Goal: Obtain resource: Obtain resource

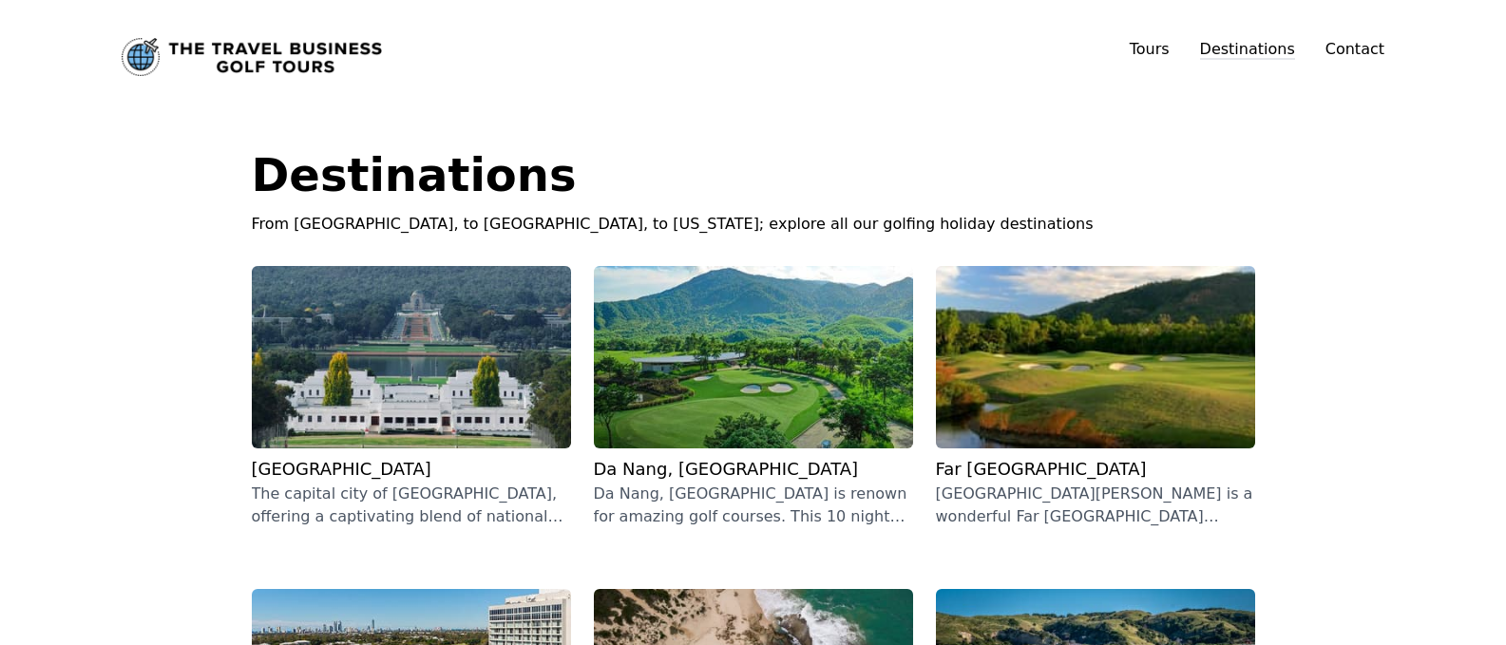
scroll to position [38, 0]
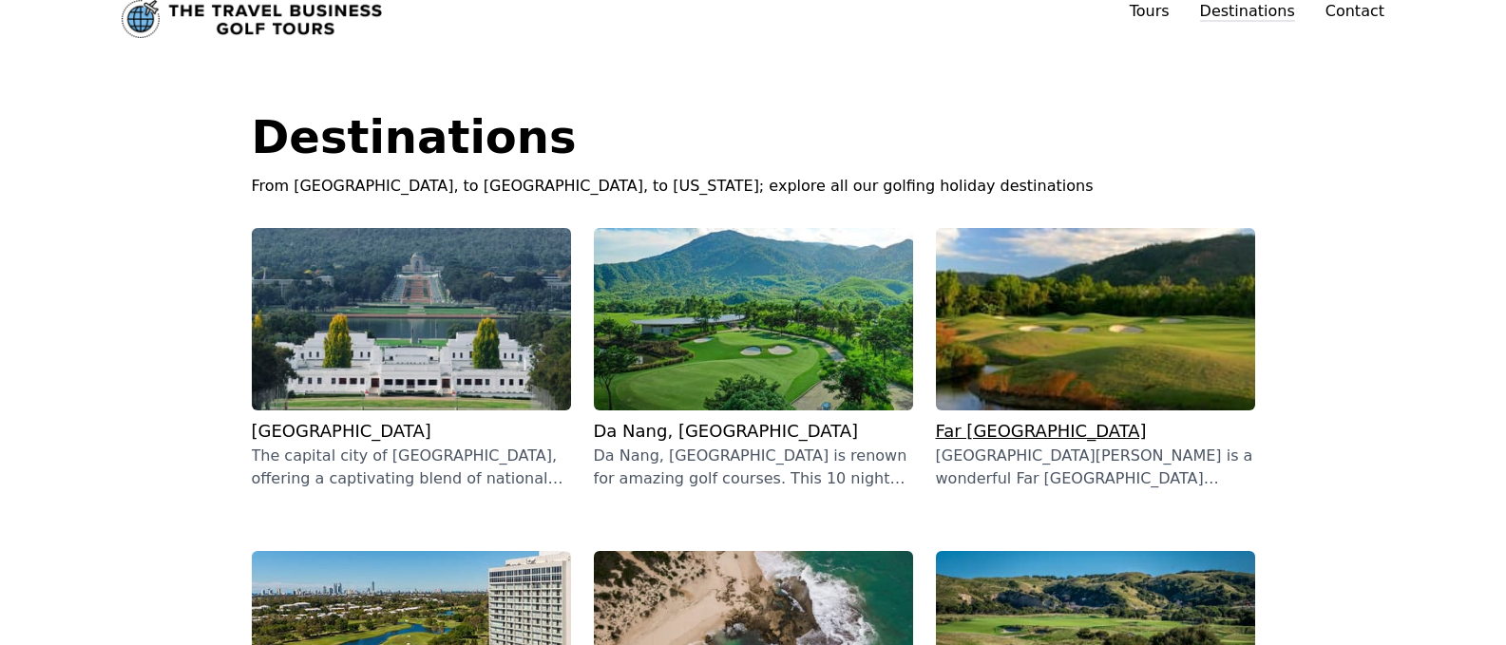
click at [1079, 359] on img at bounding box center [1095, 319] width 319 height 182
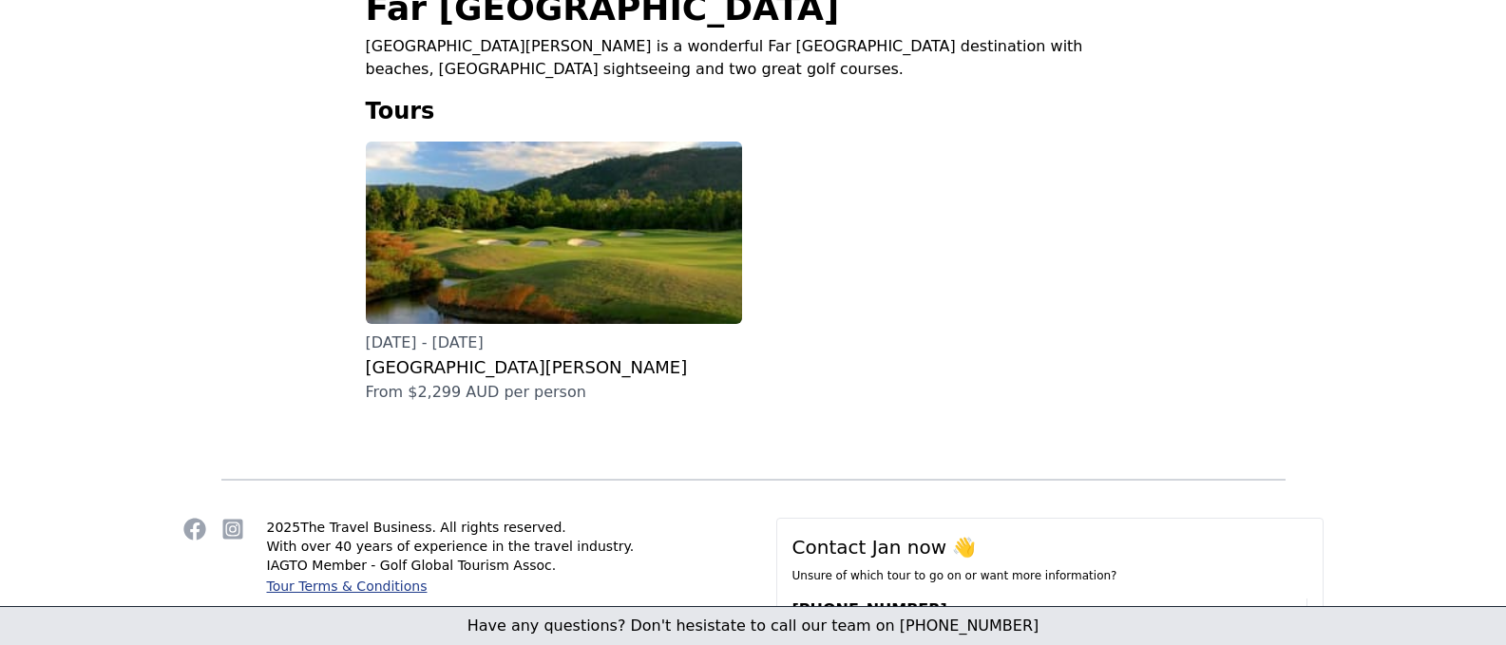
scroll to position [520, 0]
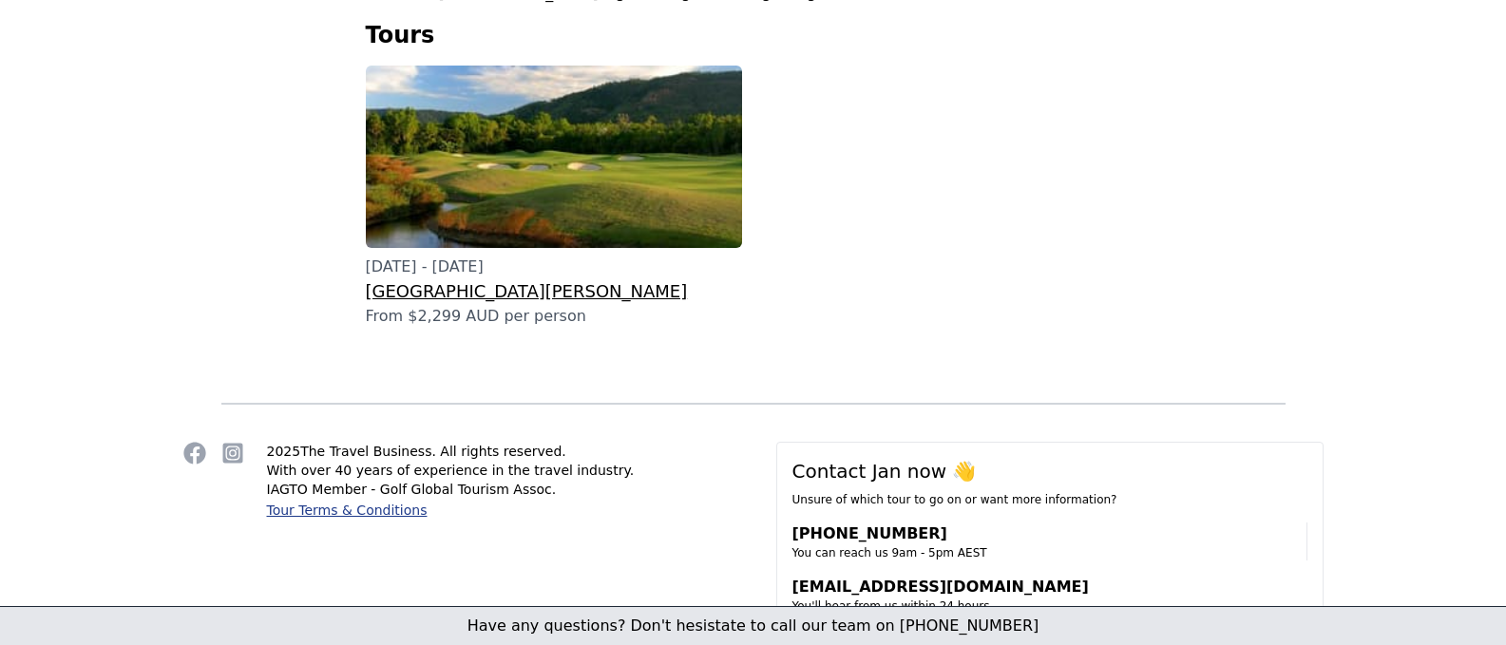
click at [507, 204] on img at bounding box center [554, 157] width 376 height 182
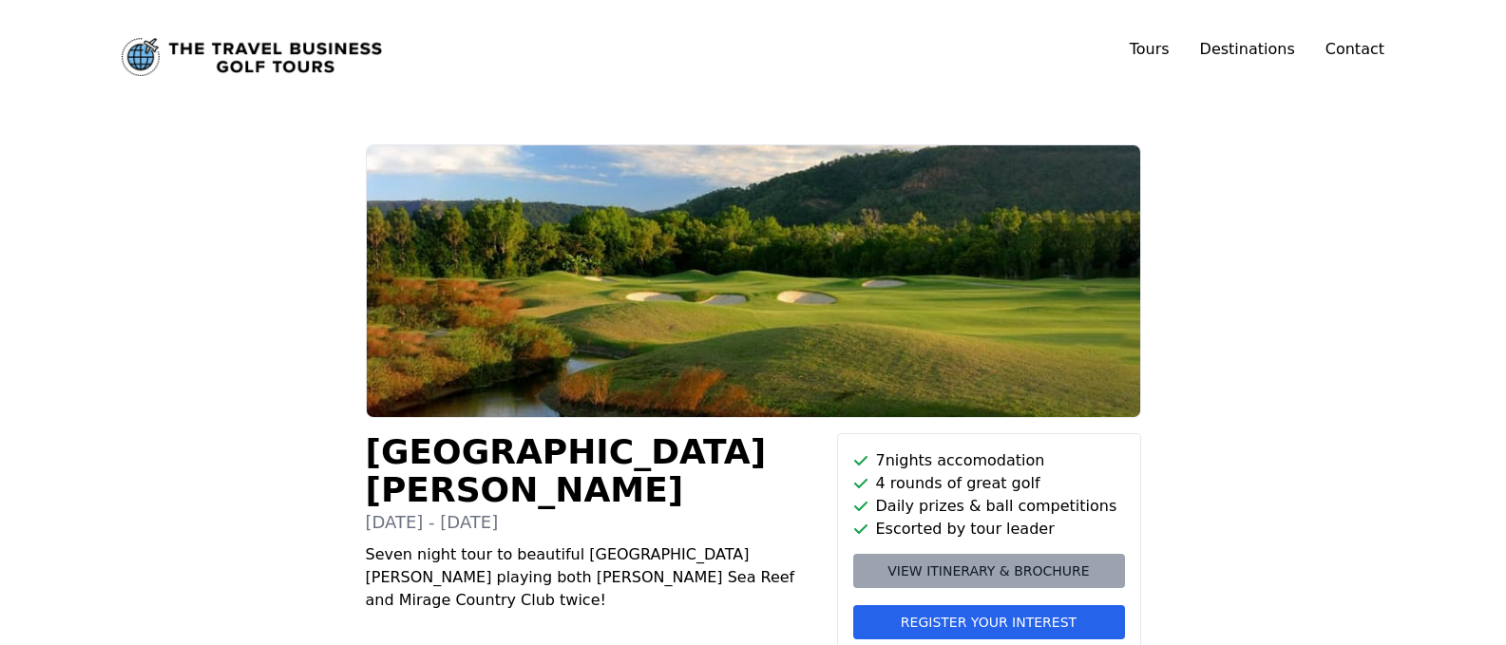
click at [958, 572] on span "View itinerary & brochure" at bounding box center [987, 571] width 201 height 19
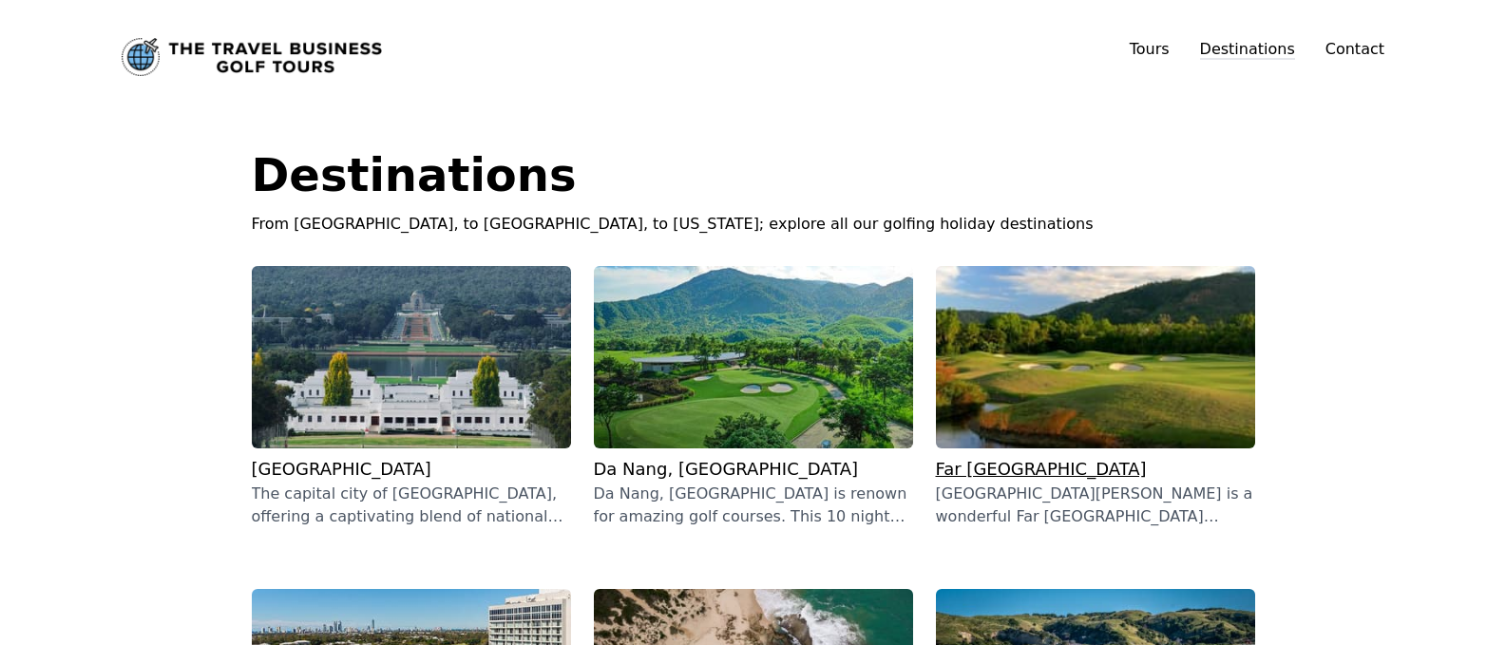
click at [1098, 419] on img at bounding box center [1095, 357] width 319 height 182
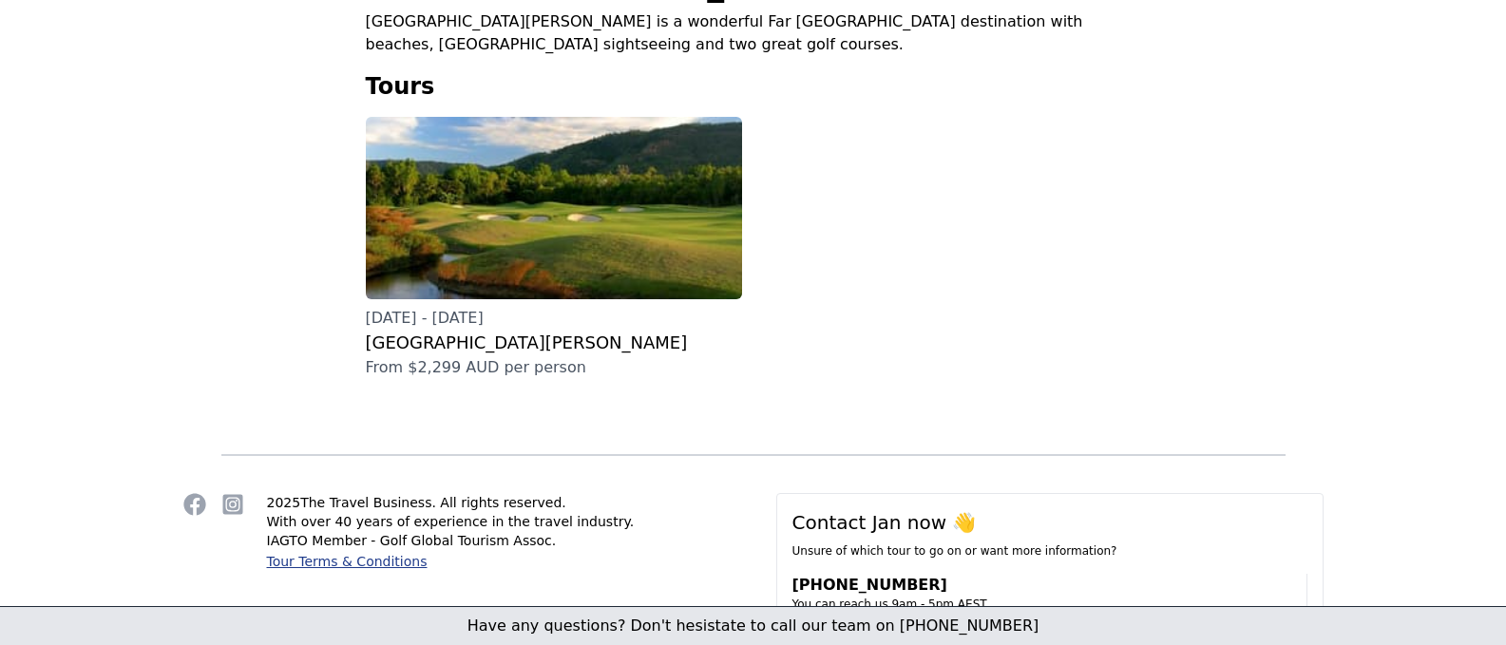
scroll to position [520, 0]
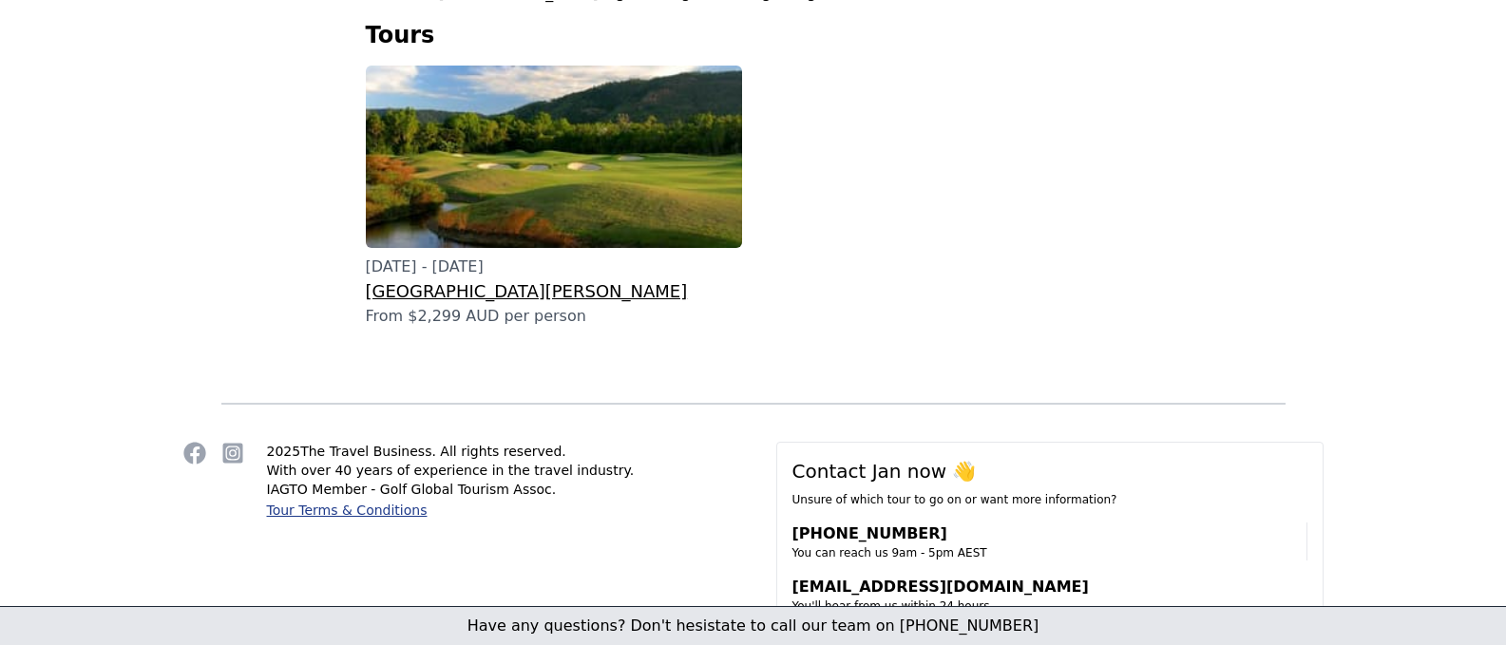
click at [620, 169] on img at bounding box center [554, 157] width 376 height 182
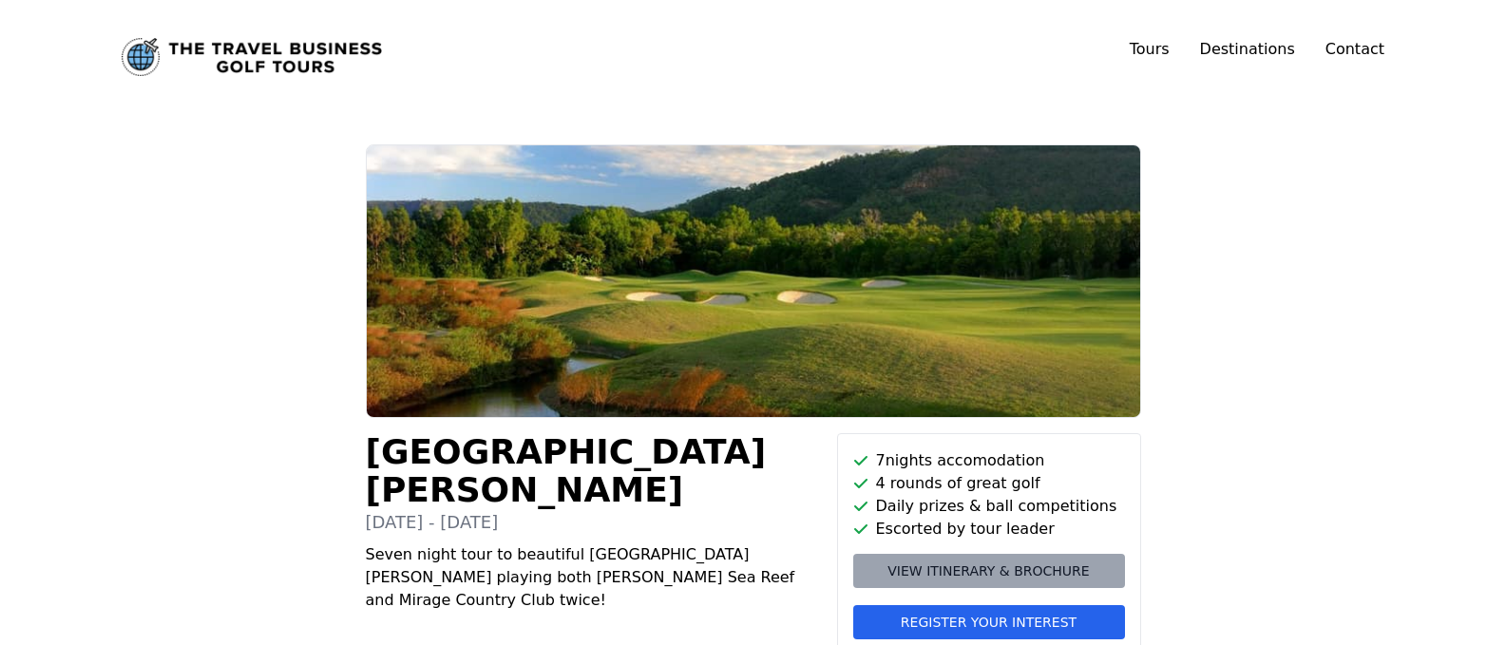
click at [982, 564] on span "View itinerary & brochure" at bounding box center [987, 571] width 201 height 19
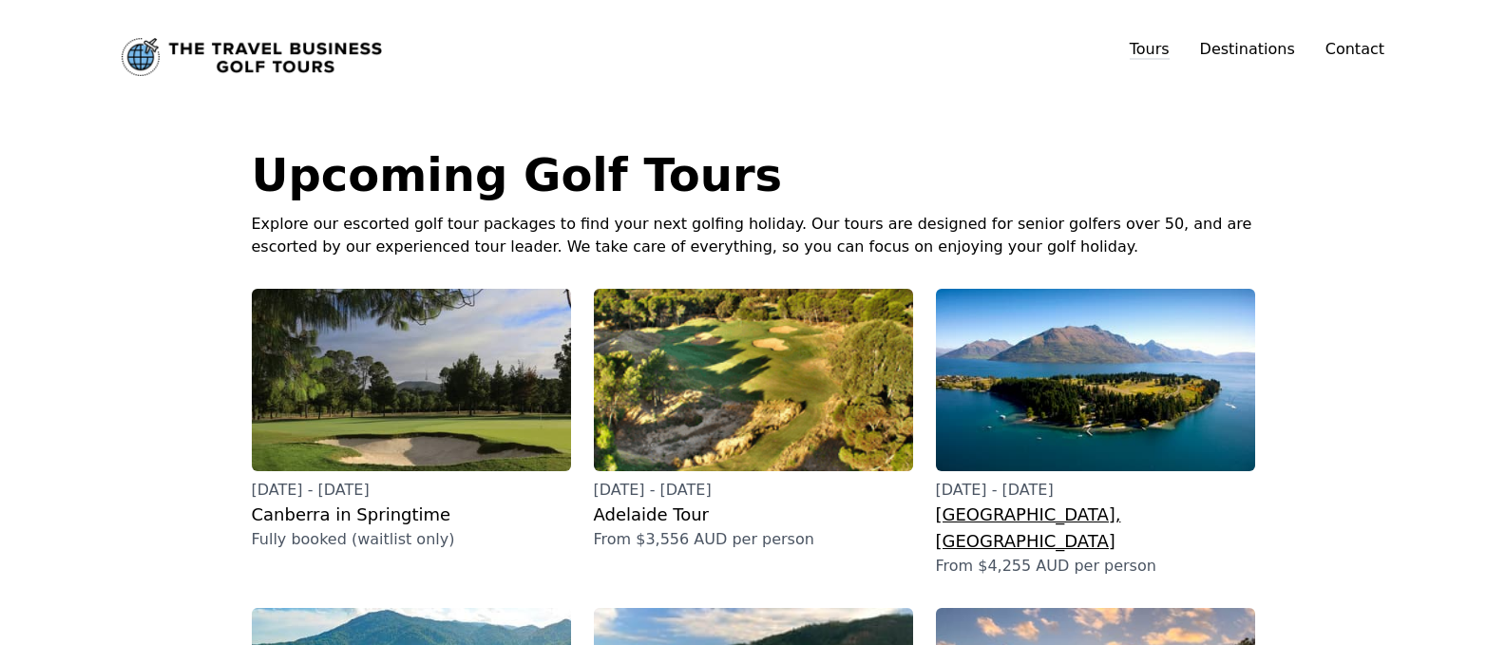
click at [1060, 372] on img at bounding box center [1095, 380] width 319 height 182
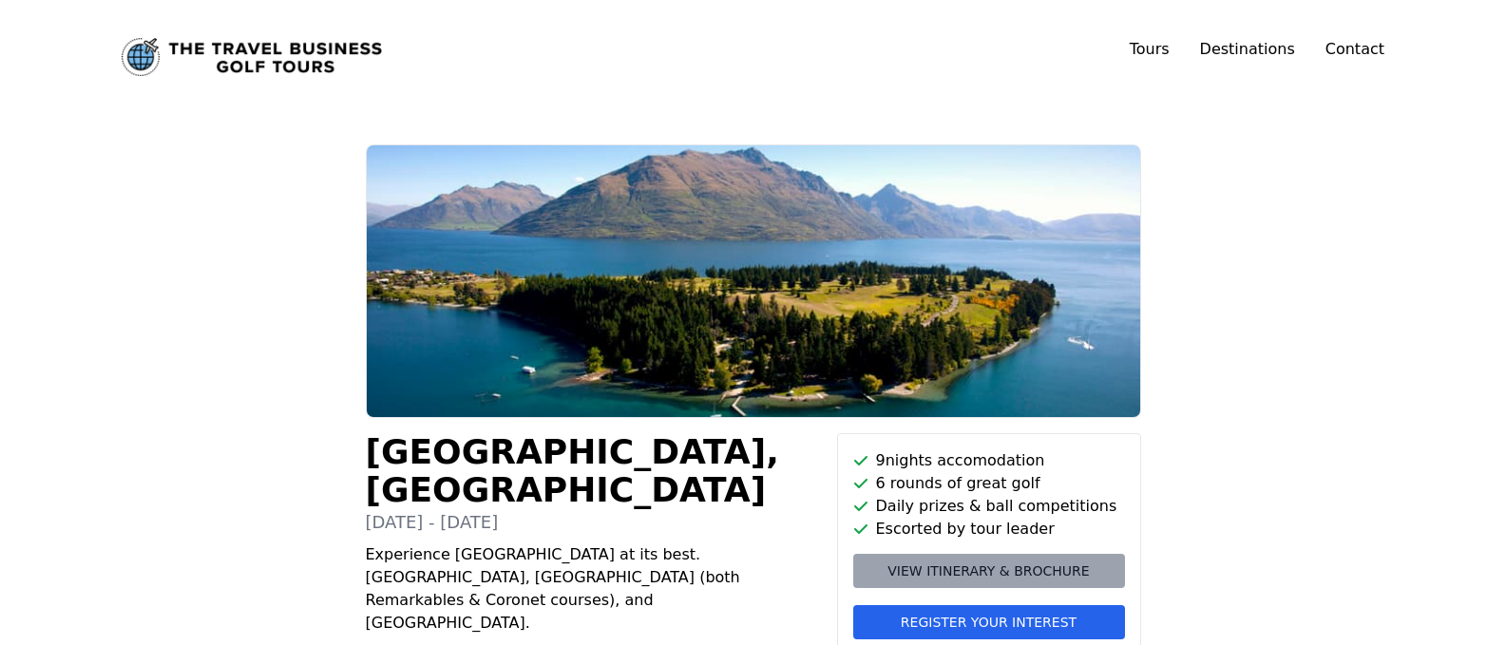
click at [1025, 566] on span "View itinerary & brochure" at bounding box center [987, 571] width 201 height 19
